Goal: Feedback & Contribution: Leave review/rating

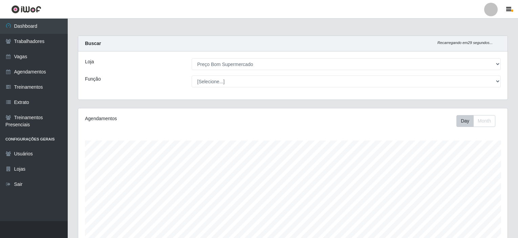
select select "387"
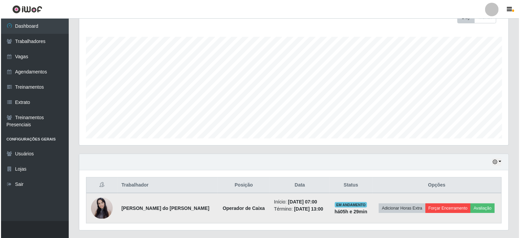
scroll to position [141, 430]
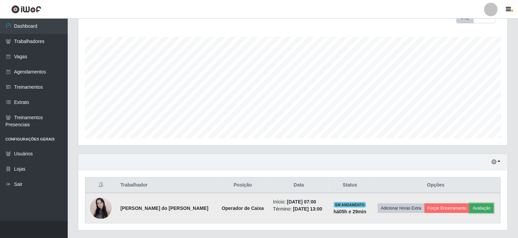
click at [477, 205] on button "Avaliação" at bounding box center [482, 208] width 24 height 9
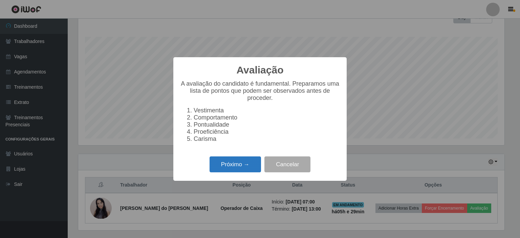
click at [232, 169] on button "Próximo →" at bounding box center [235, 165] width 51 height 16
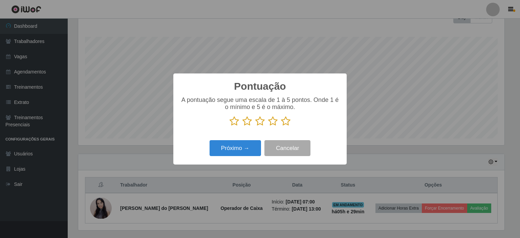
click at [285, 123] on icon at bounding box center [285, 121] width 9 height 10
click at [281, 126] on input "radio" at bounding box center [281, 126] width 0 height 0
click at [230, 142] on button "Próximo →" at bounding box center [235, 148] width 51 height 16
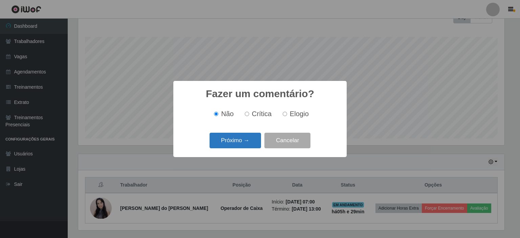
click at [229, 144] on button "Próximo →" at bounding box center [235, 141] width 51 height 16
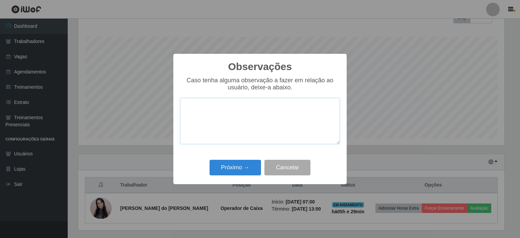
click at [216, 123] on textarea at bounding box center [260, 121] width 160 height 46
type textarea "D"
click at [243, 166] on button "Próximo →" at bounding box center [235, 168] width 51 height 16
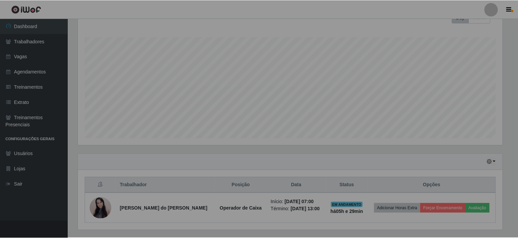
scroll to position [141, 430]
